Goal: Task Accomplishment & Management: Use online tool/utility

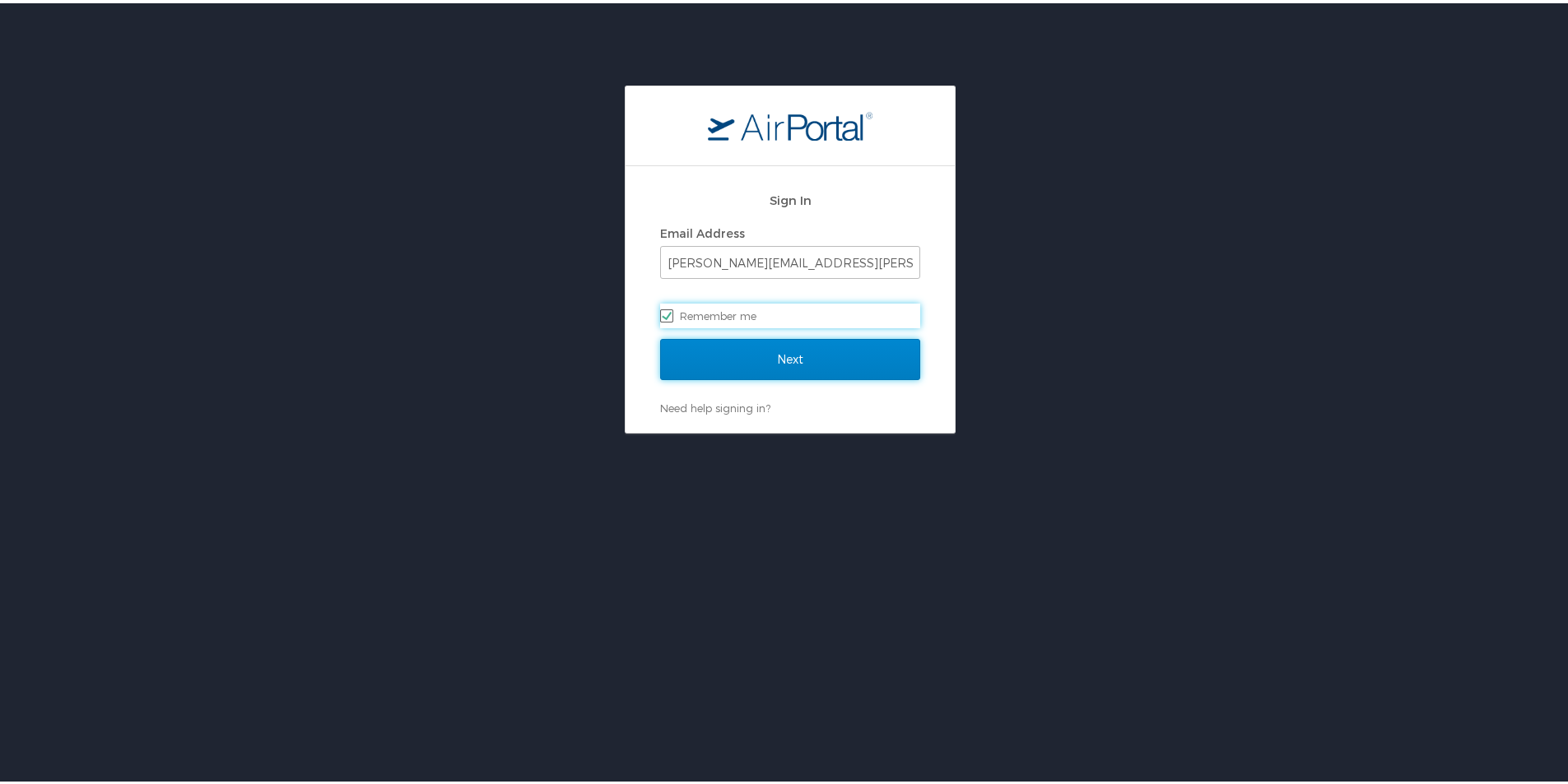
click at [780, 350] on input "Next" at bounding box center [790, 355] width 260 height 41
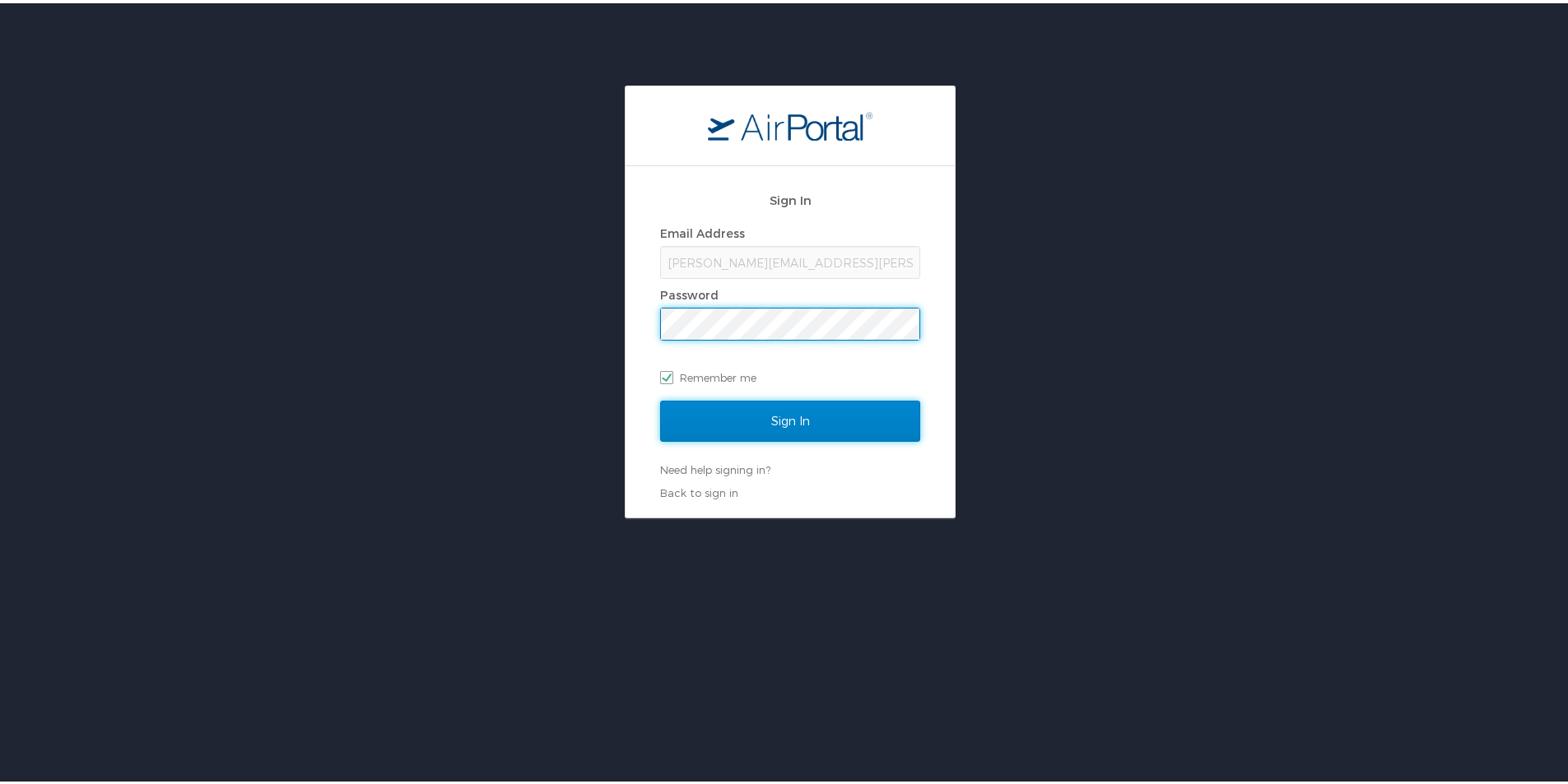
click at [749, 420] on input "Sign In" at bounding box center [790, 417] width 260 height 41
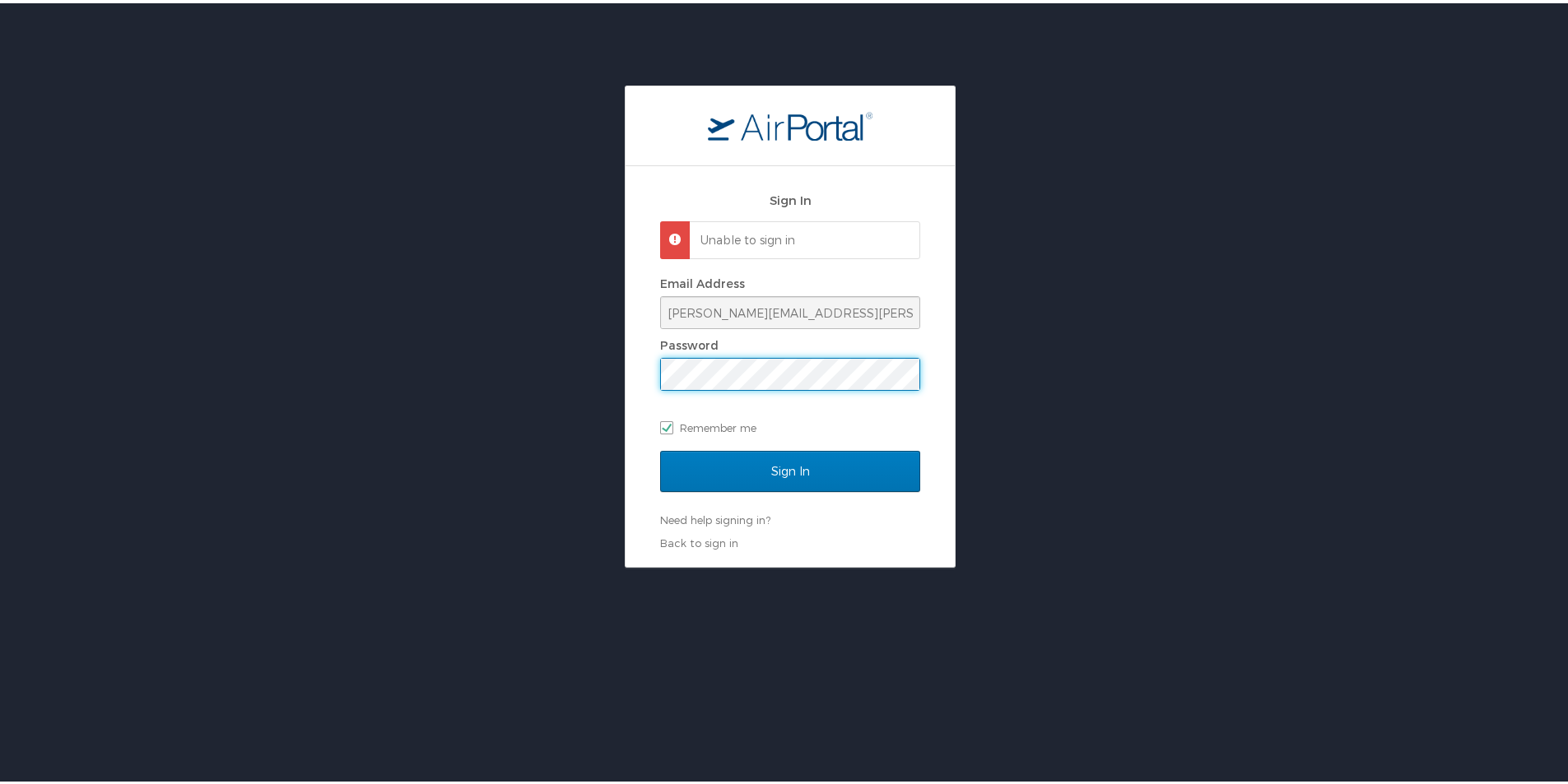
click at [551, 357] on div "Sign In Unable to sign in Email Address Michele.Piazza@la.gov Password Remember…" at bounding box center [790, 324] width 1581 height 482
click at [660, 448] on input "Sign In" at bounding box center [790, 467] width 260 height 41
